Goal: Navigation & Orientation: Find specific page/section

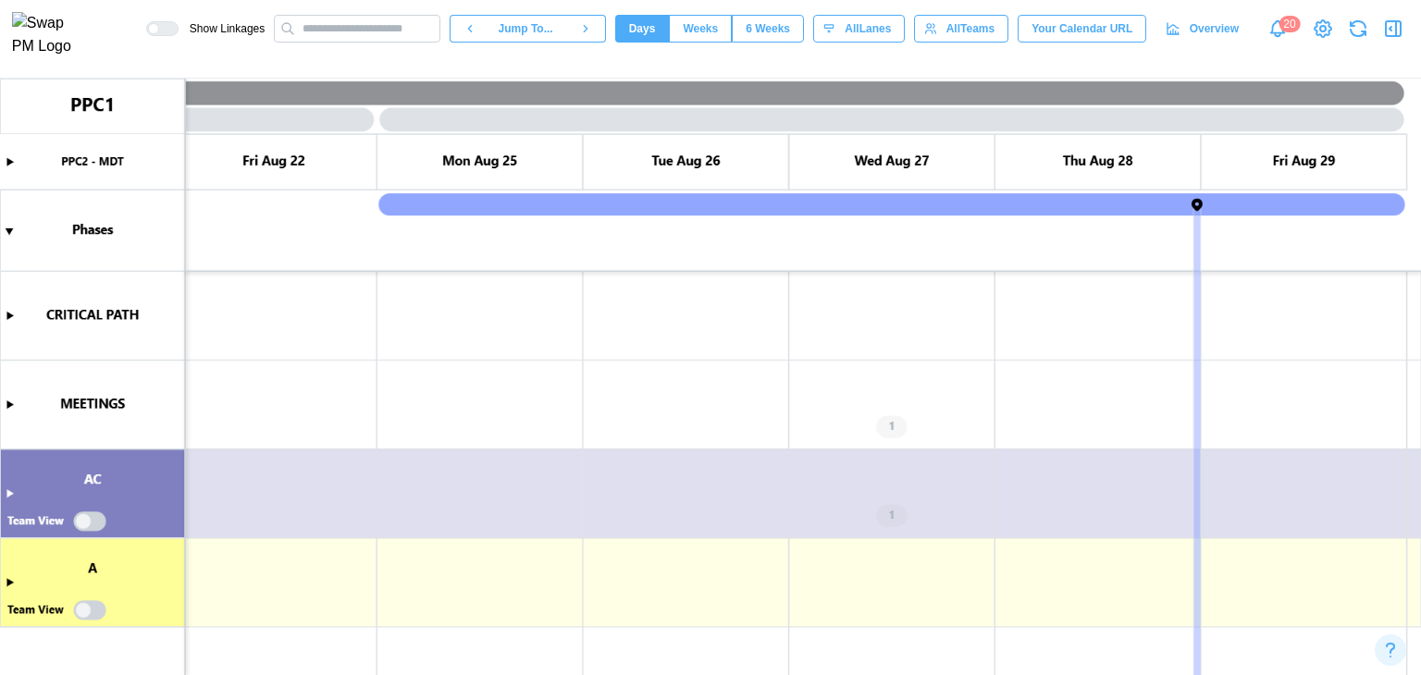
scroll to position [0, 9074]
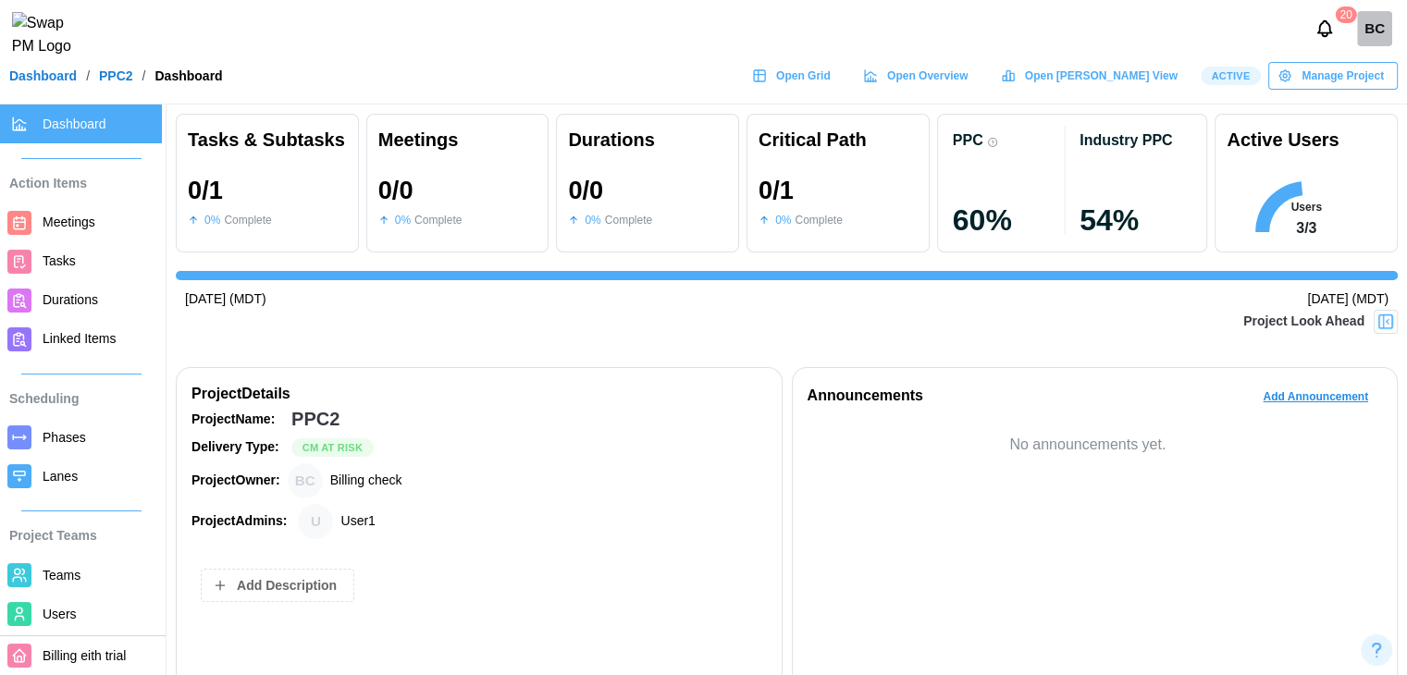
click at [844, 82] on link "Open Grid" at bounding box center [794, 76] width 102 height 28
click at [1169, 89] on span "Open Gantt View" at bounding box center [1101, 76] width 153 height 26
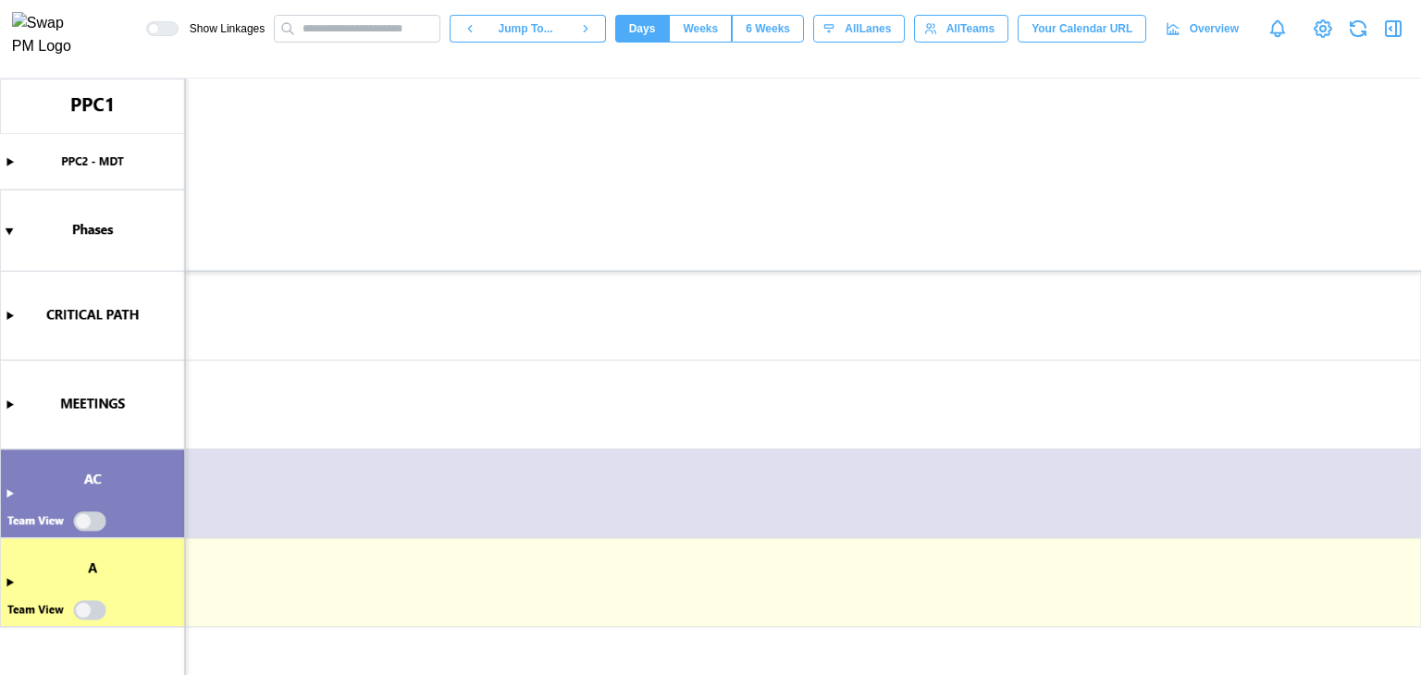
scroll to position [0, 9074]
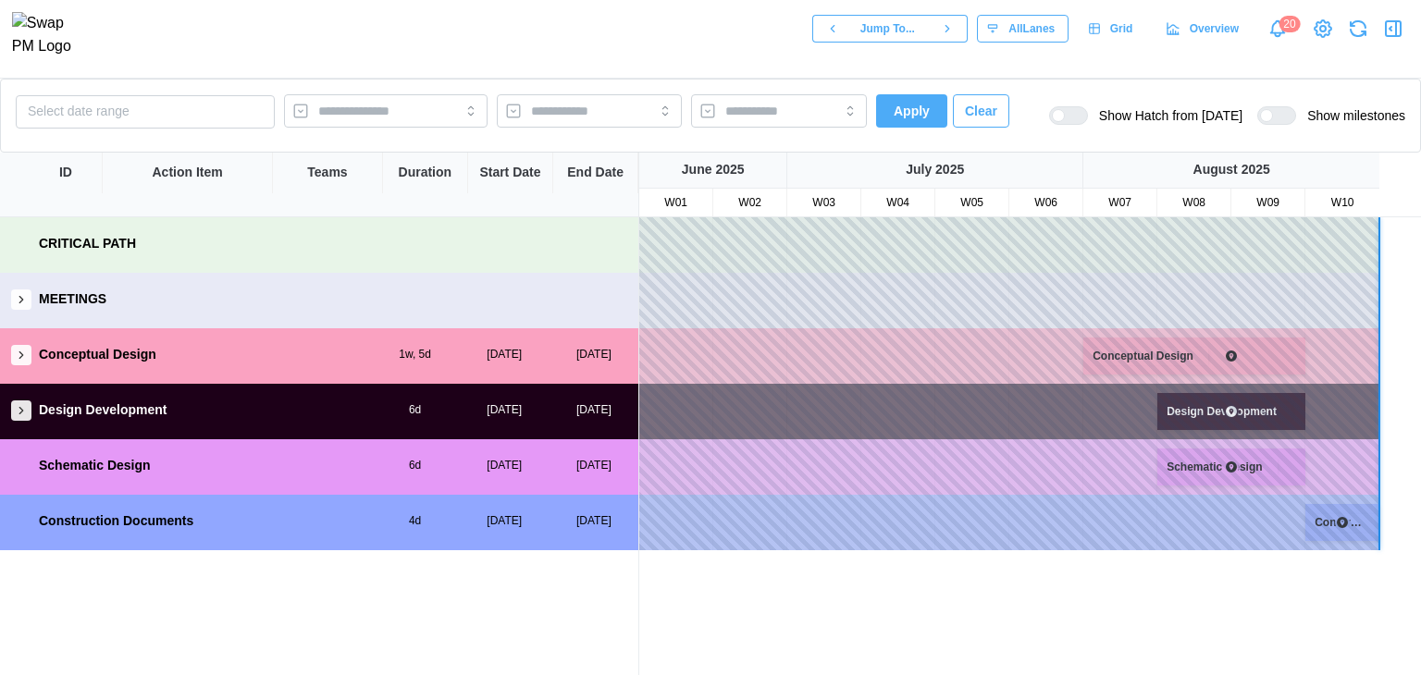
click at [22, 408] on icon "button" at bounding box center [21, 410] width 13 height 13
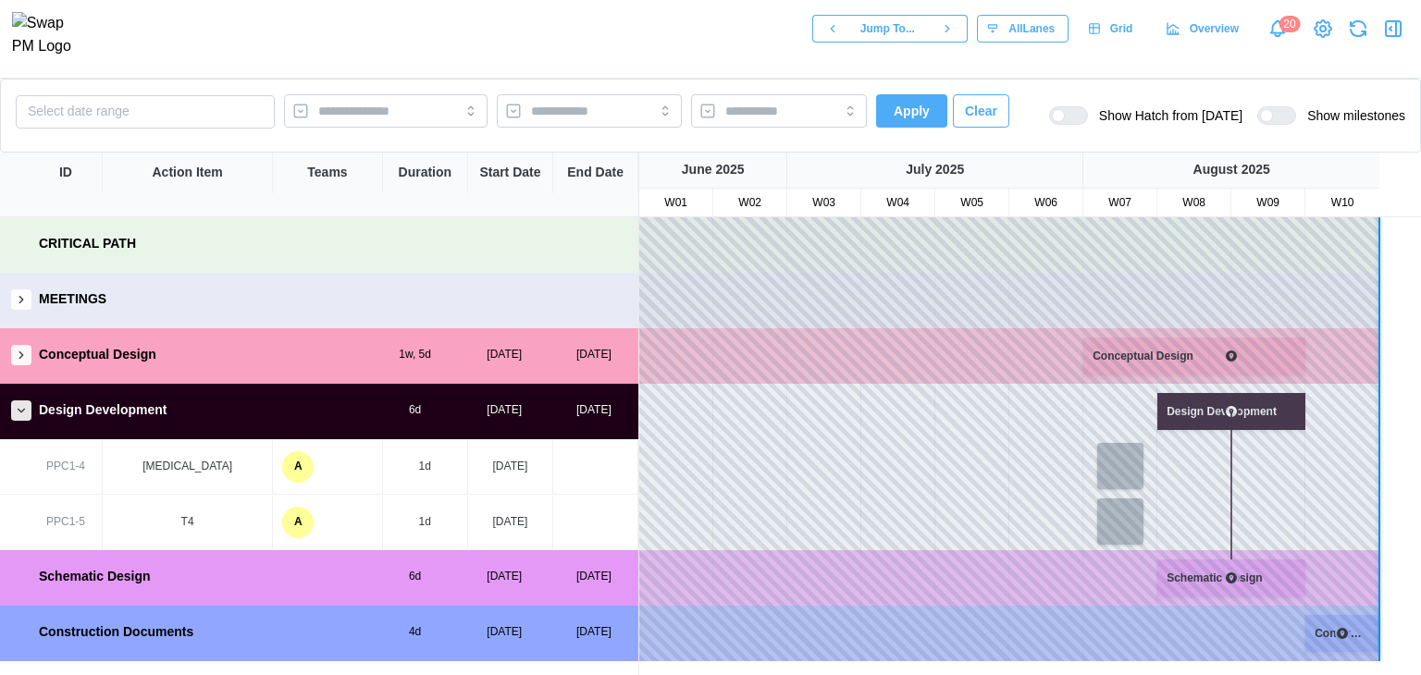
click at [26, 362] on button "button" at bounding box center [21, 355] width 20 height 20
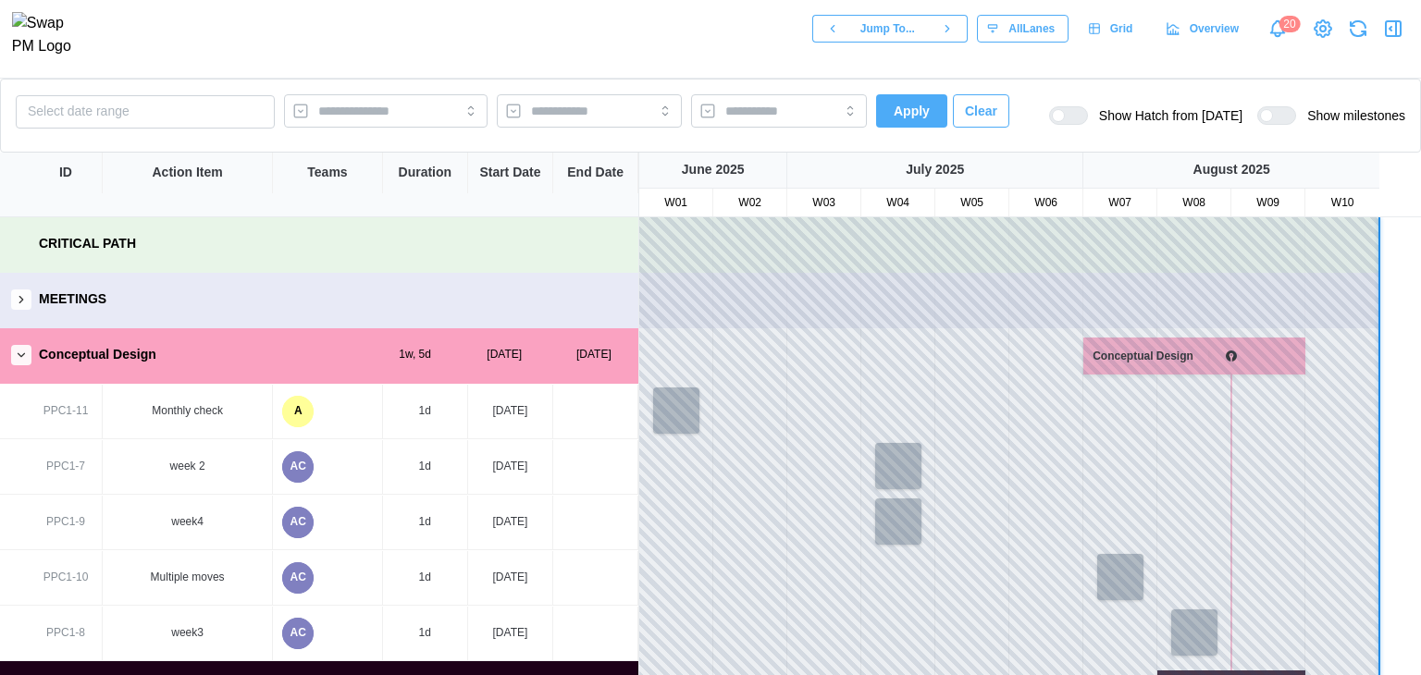
click at [971, 117] on span "Clear" at bounding box center [981, 110] width 32 height 31
click at [1106, 117] on span "Show Hatch from today" at bounding box center [1165, 115] width 154 height 18
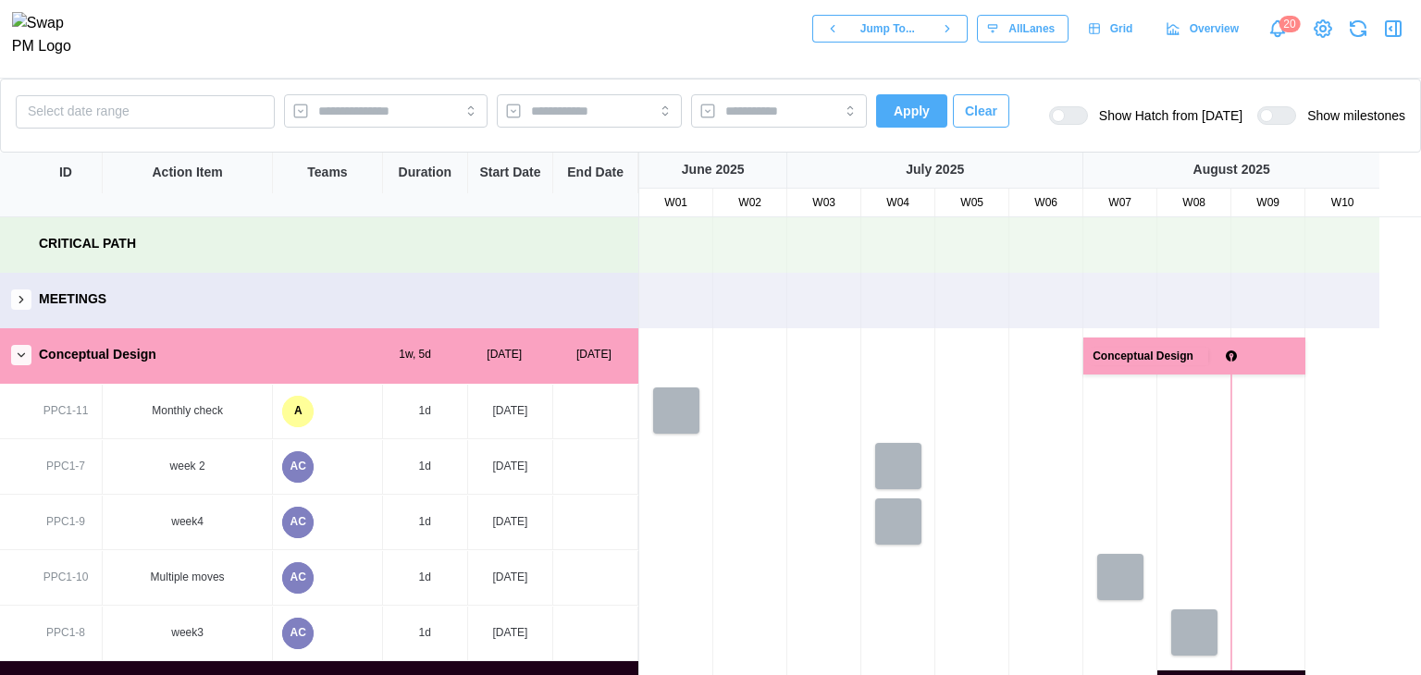
click at [1274, 117] on div at bounding box center [1284, 115] width 22 height 17
click at [19, 307] on button "button" at bounding box center [21, 299] width 20 height 20
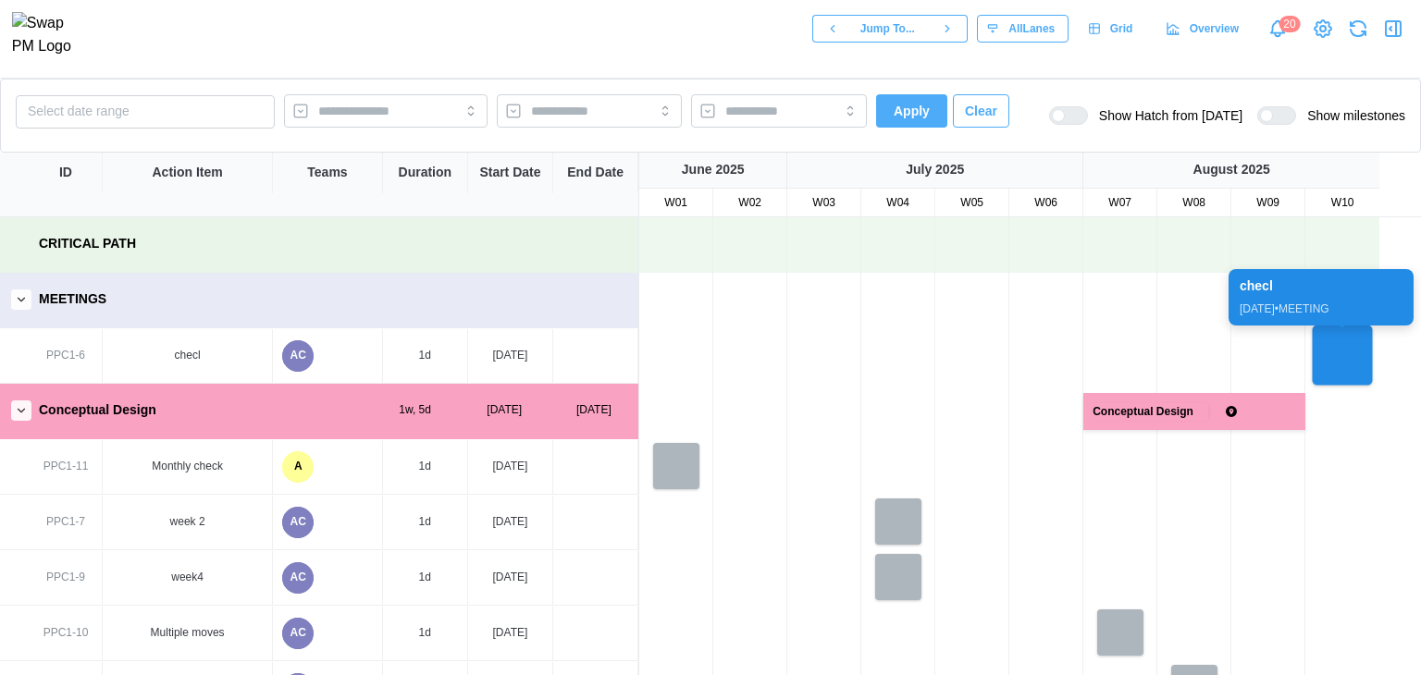
click at [1351, 361] on div at bounding box center [1342, 356] width 60 height 60
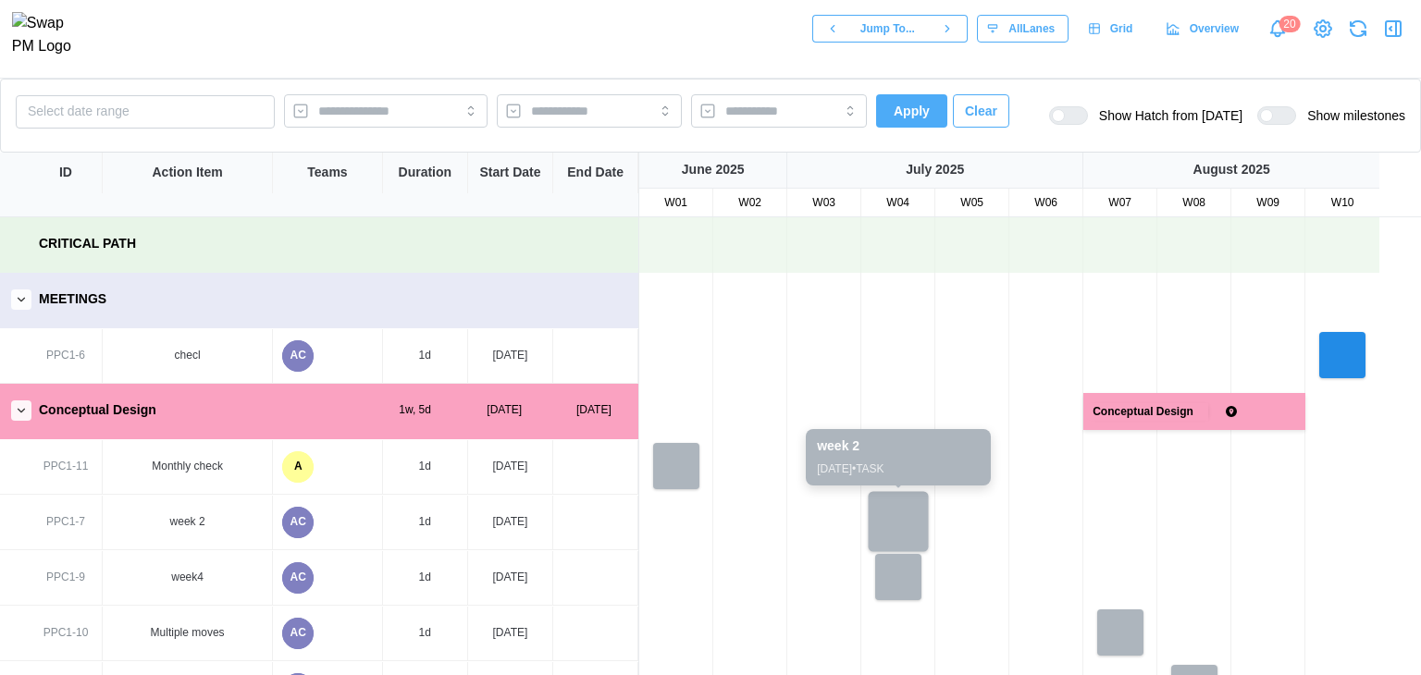
click at [889, 519] on div at bounding box center [898, 522] width 60 height 60
